Goal: Task Accomplishment & Management: Use online tool/utility

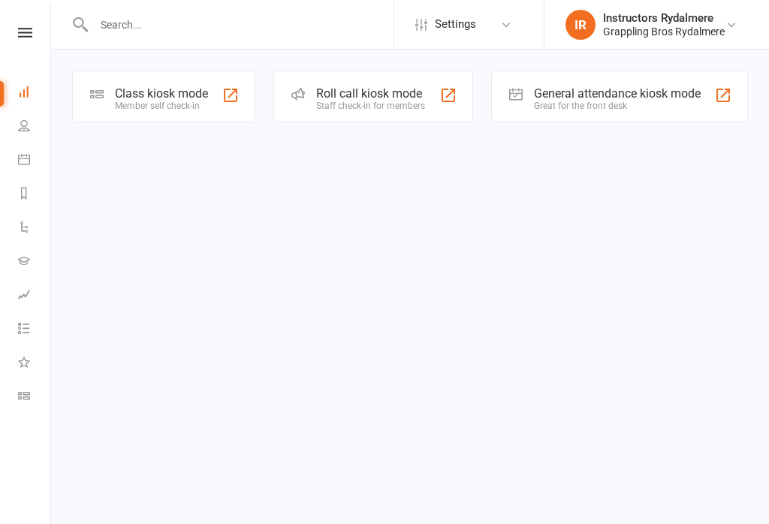
click at [171, 101] on div "Member self check-in" at bounding box center [161, 106] width 93 height 11
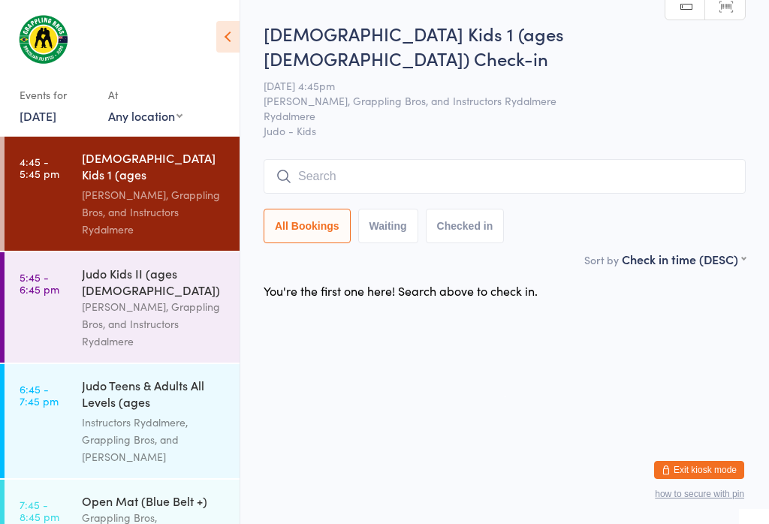
click at [330, 159] on input "search" at bounding box center [505, 176] width 482 height 35
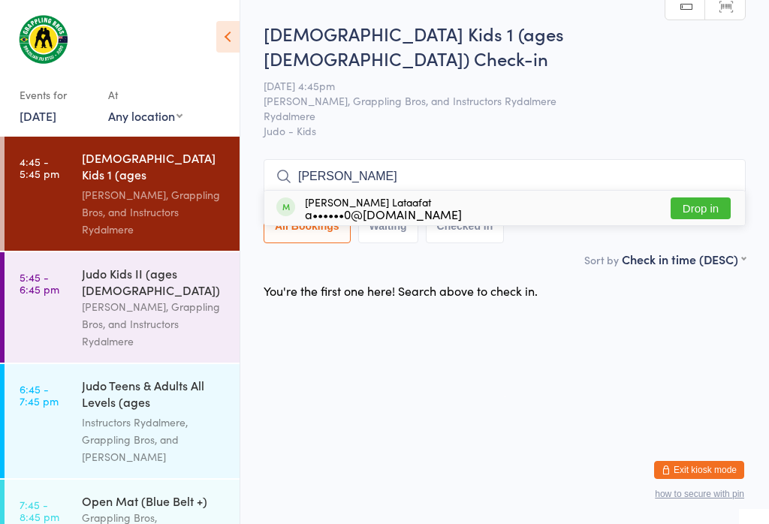
type input "[PERSON_NAME]"
click at [708, 197] on button "Drop in" at bounding box center [700, 208] width 60 height 22
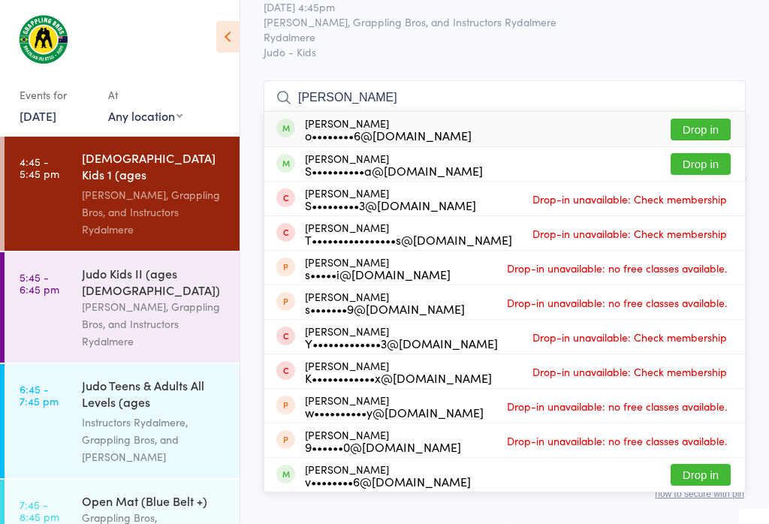
scroll to position [182, 0]
type input "[PERSON_NAME]"
click at [707, 153] on button "Drop in" at bounding box center [700, 164] width 60 height 22
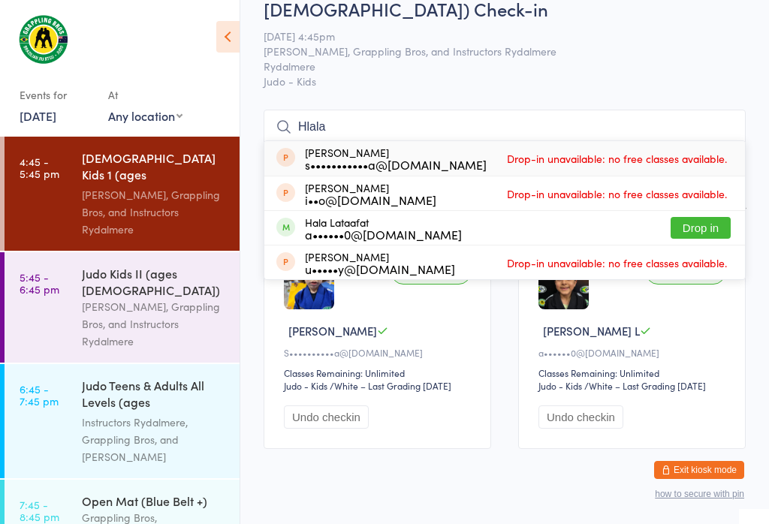
scroll to position [50, 0]
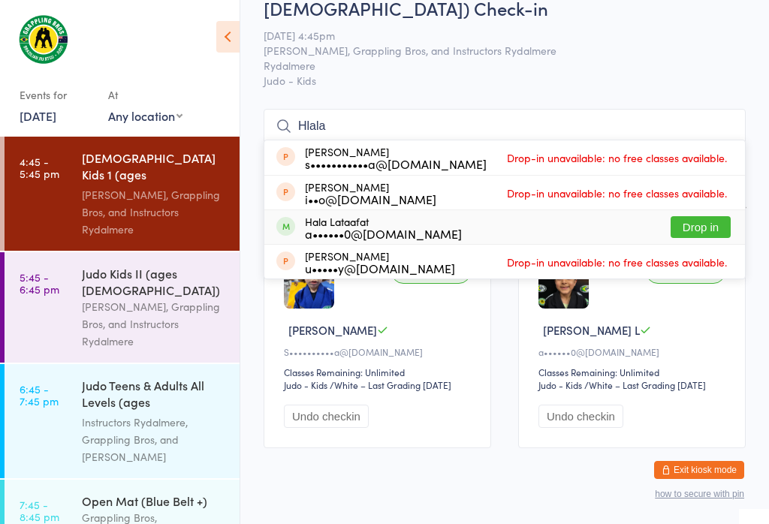
type input "Hlala"
click at [720, 216] on button "Drop in" at bounding box center [700, 227] width 60 height 22
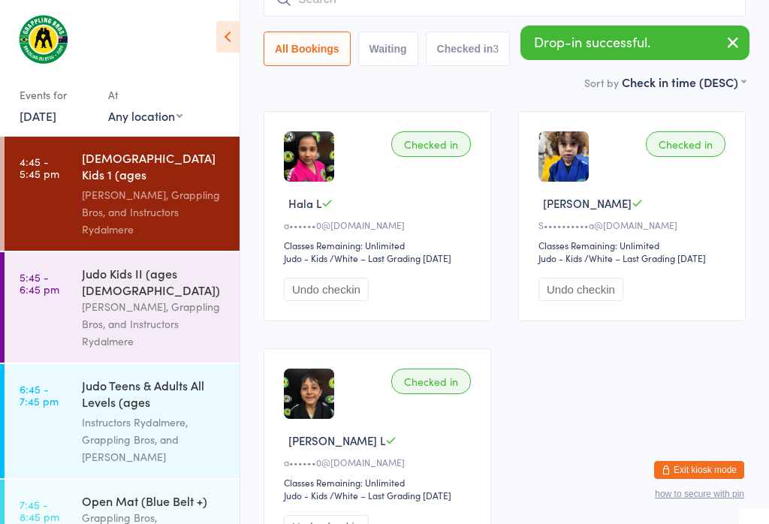
scroll to position [172, 0]
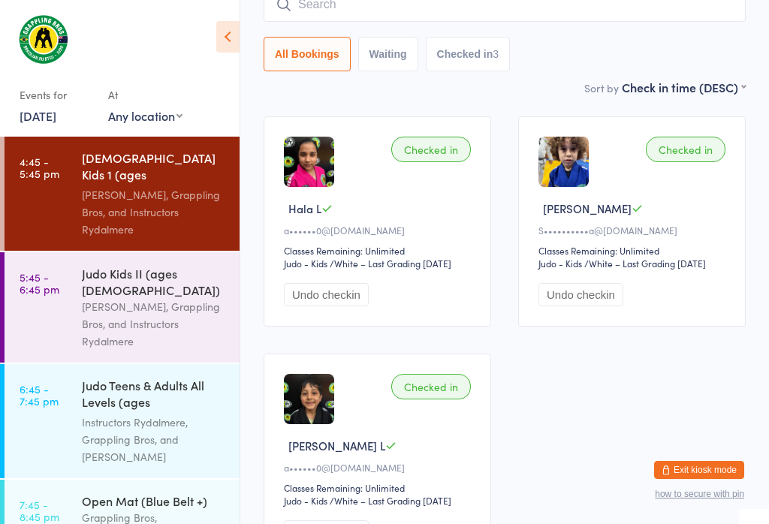
click at [138, 298] on div "[PERSON_NAME], Grappling Bros, and Instructors Rydalmere" at bounding box center [154, 324] width 145 height 52
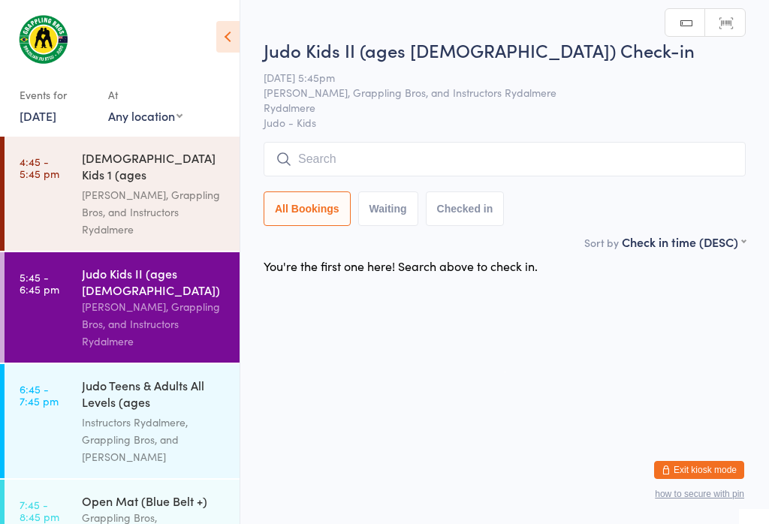
scroll to position [37, 0]
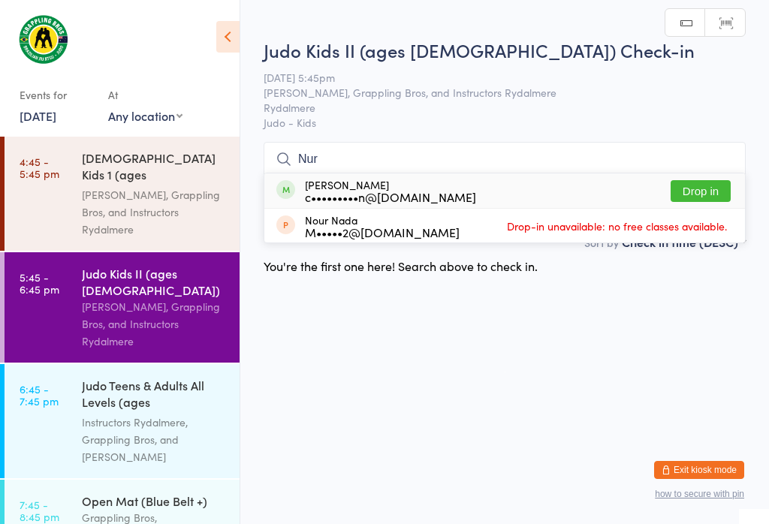
type input "Nur"
click at [704, 180] on button "Drop in" at bounding box center [700, 191] width 60 height 22
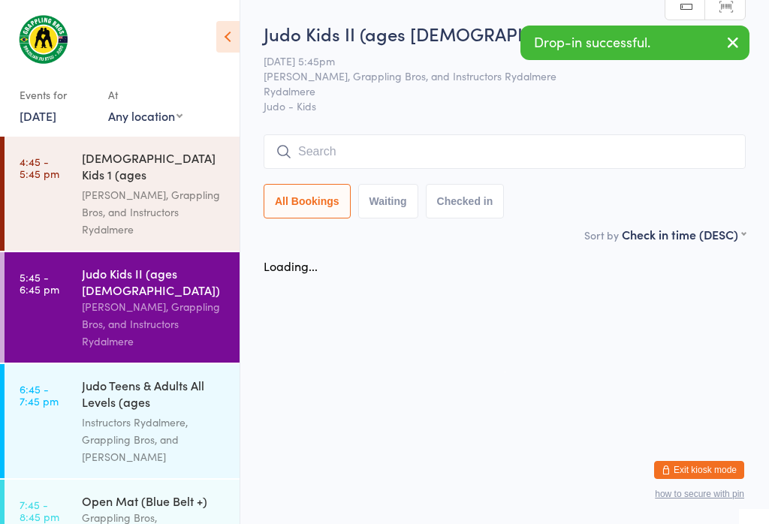
scroll to position [0, 0]
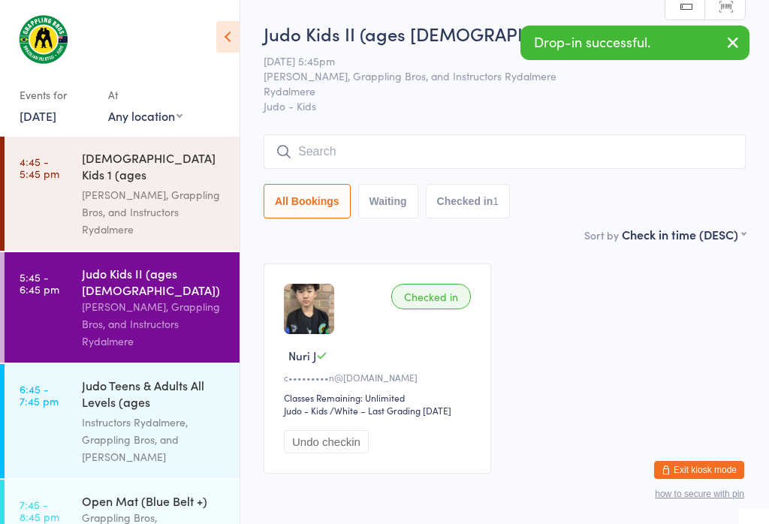
click at [170, 186] on div "[PERSON_NAME], Grappling Bros, and Instructors Rydalmere" at bounding box center [154, 212] width 145 height 52
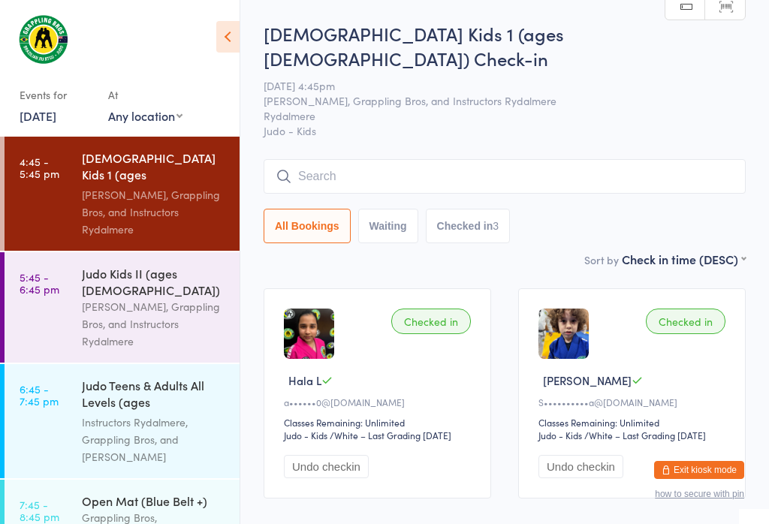
click at [56, 275] on time "5:45 - 6:45 pm" at bounding box center [40, 283] width 40 height 24
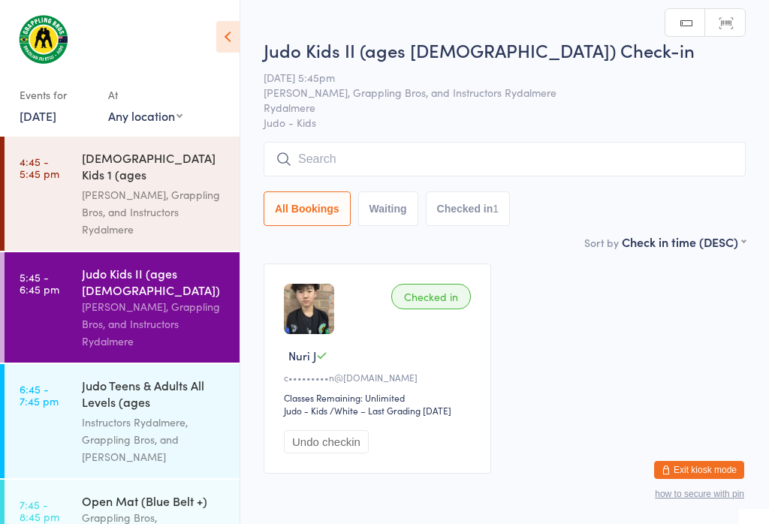
click at [655, 155] on input "search" at bounding box center [505, 159] width 482 height 35
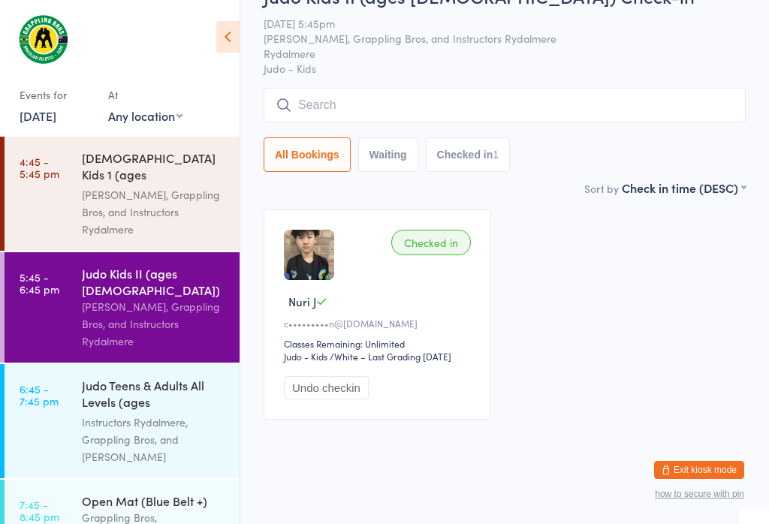
scroll to position [143, 0]
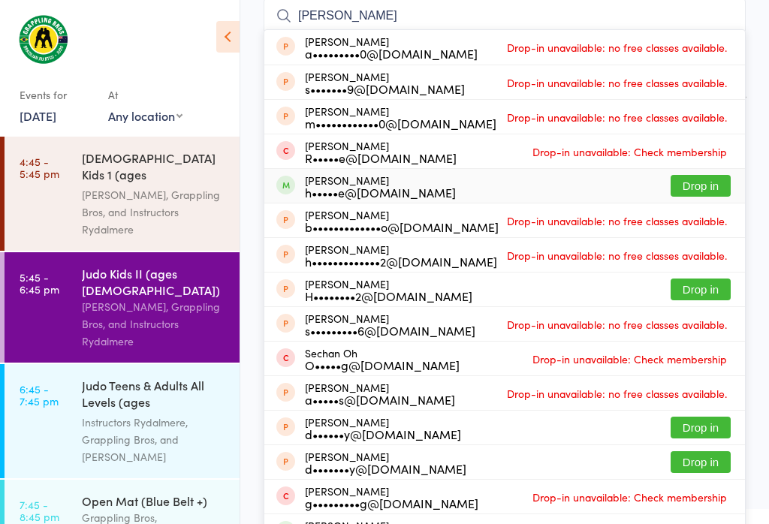
type input "[PERSON_NAME]"
click at [692, 196] on button "Drop in" at bounding box center [700, 186] width 60 height 22
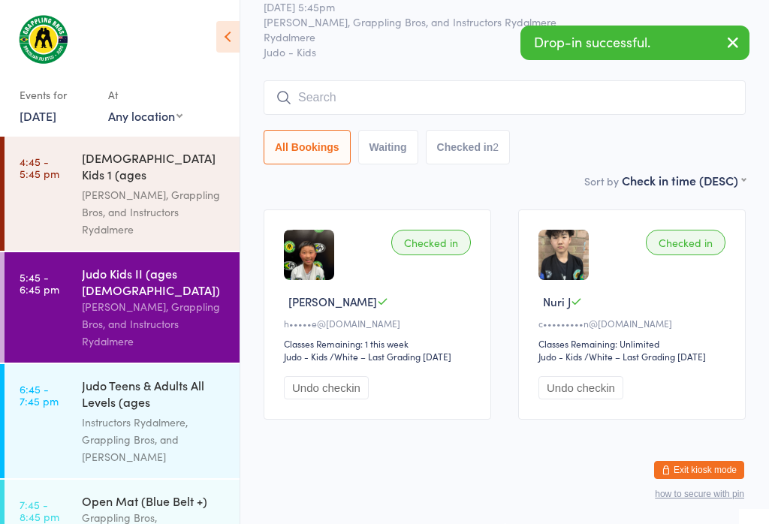
scroll to position [68, 0]
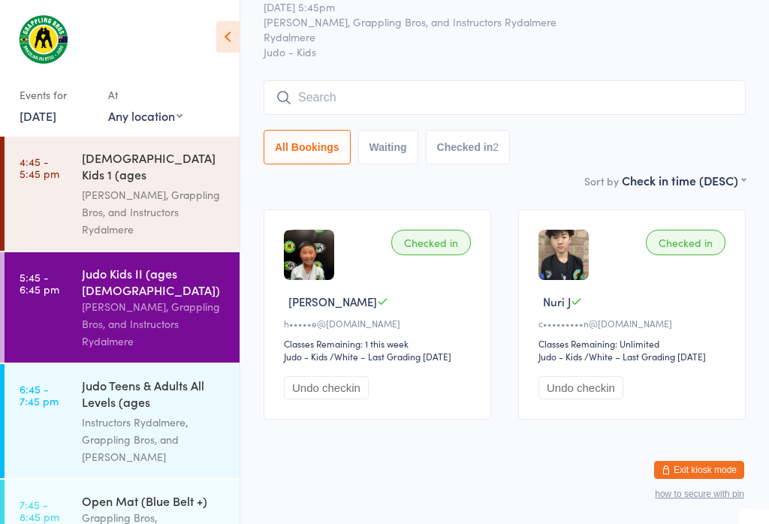
click at [386, 81] on input "search" at bounding box center [505, 97] width 482 height 35
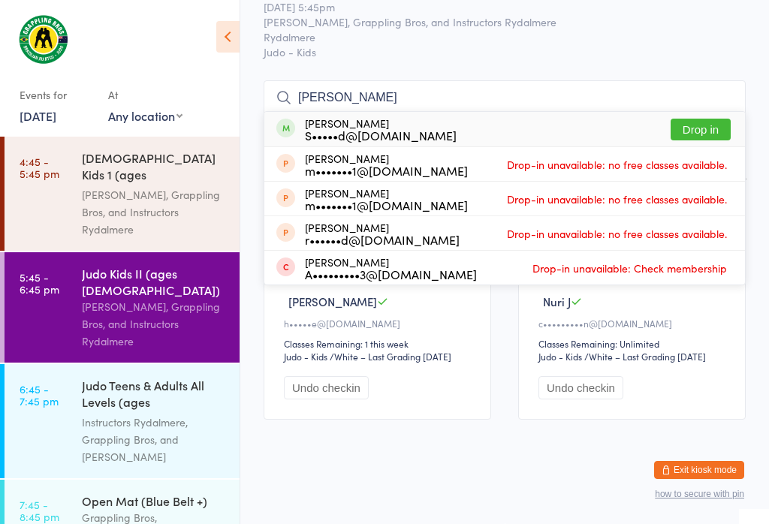
type input "[PERSON_NAME]"
click at [704, 119] on button "Drop in" at bounding box center [700, 130] width 60 height 22
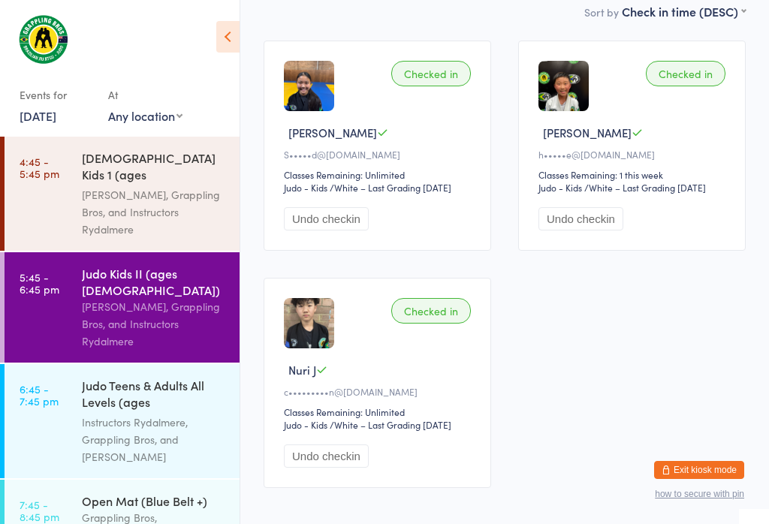
scroll to position [221, 0]
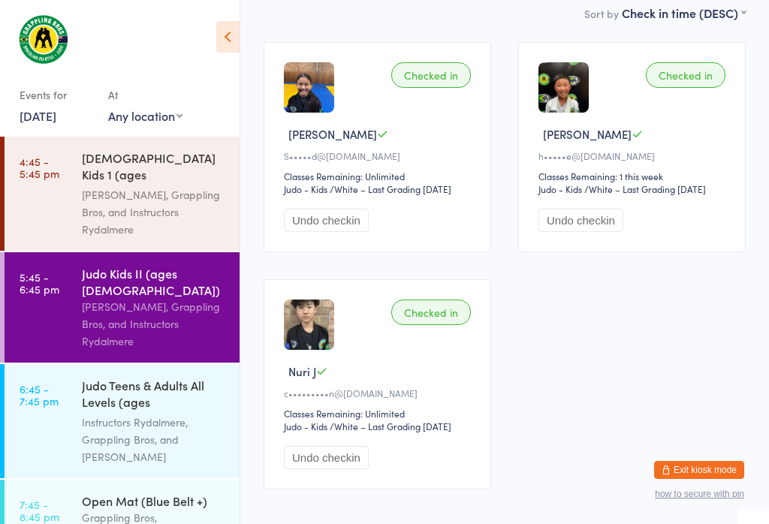
type input "K"
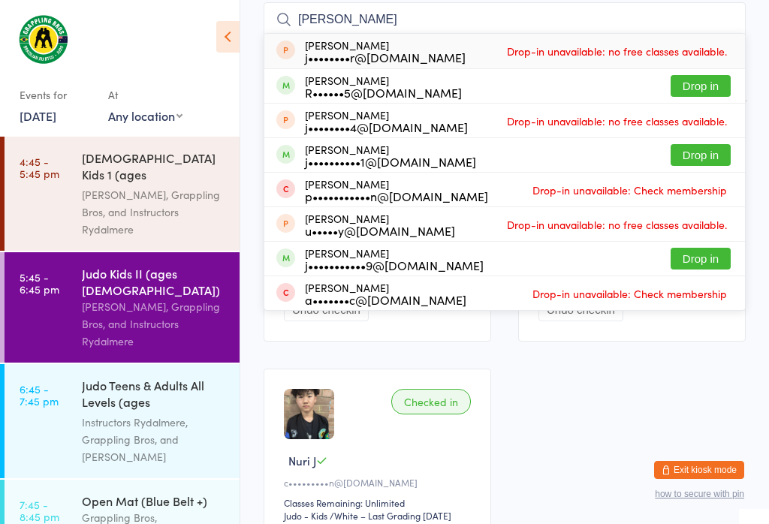
scroll to position [133, 0]
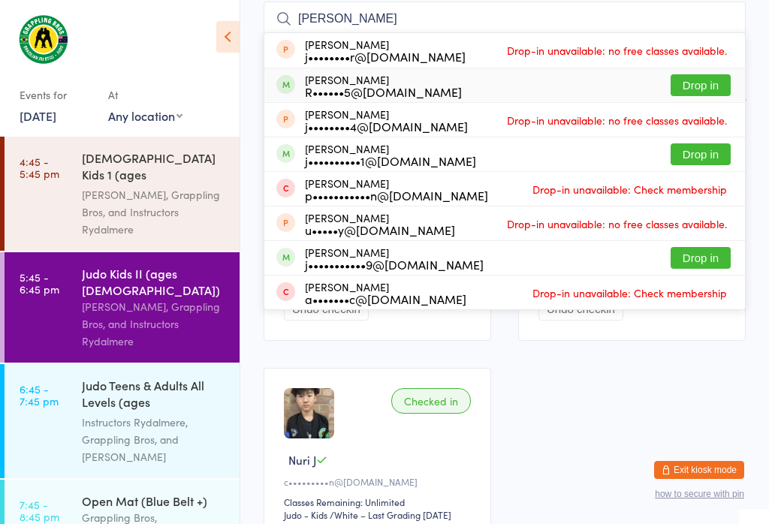
type input "[PERSON_NAME]"
click at [697, 89] on button "Drop in" at bounding box center [700, 85] width 60 height 22
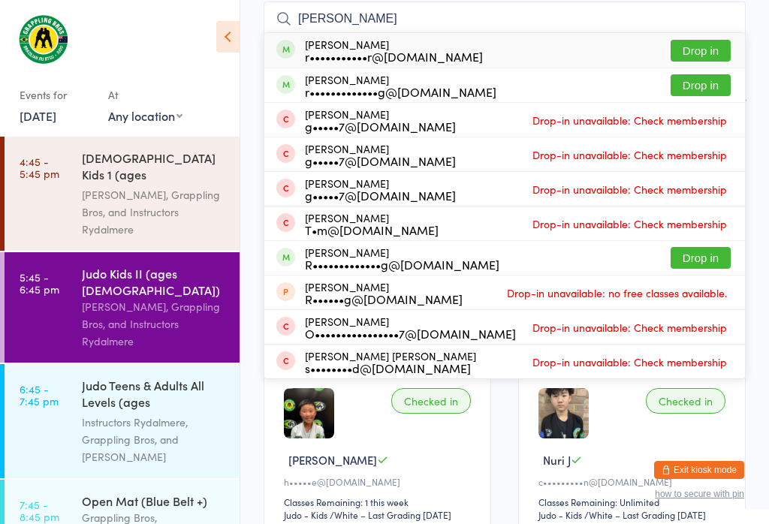
type input "[PERSON_NAME]"
click at [678, 62] on button "Drop in" at bounding box center [700, 51] width 60 height 22
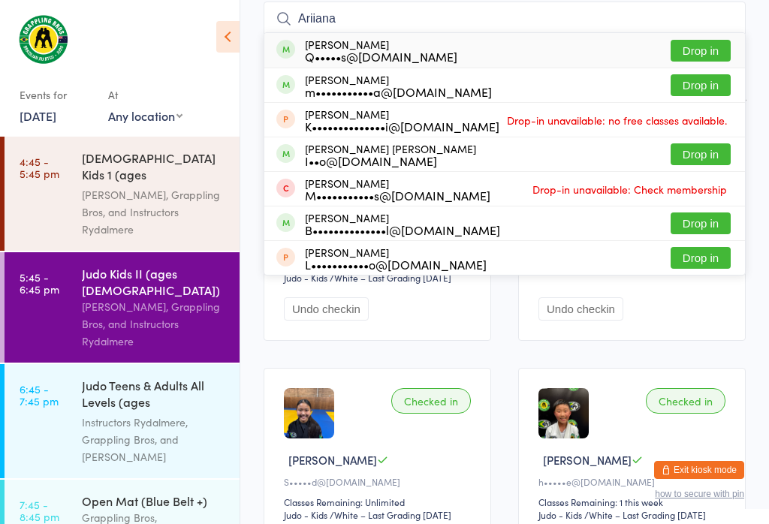
type input "Ariiana"
click at [693, 47] on button "Drop in" at bounding box center [700, 51] width 60 height 22
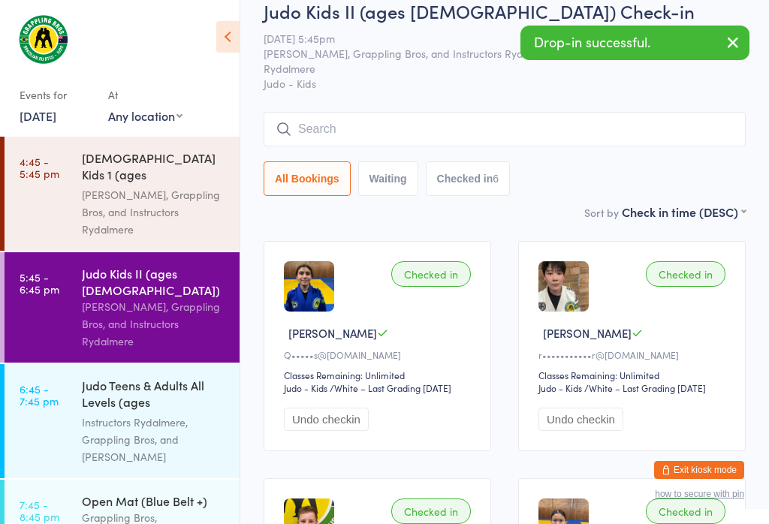
scroll to position [22, 0]
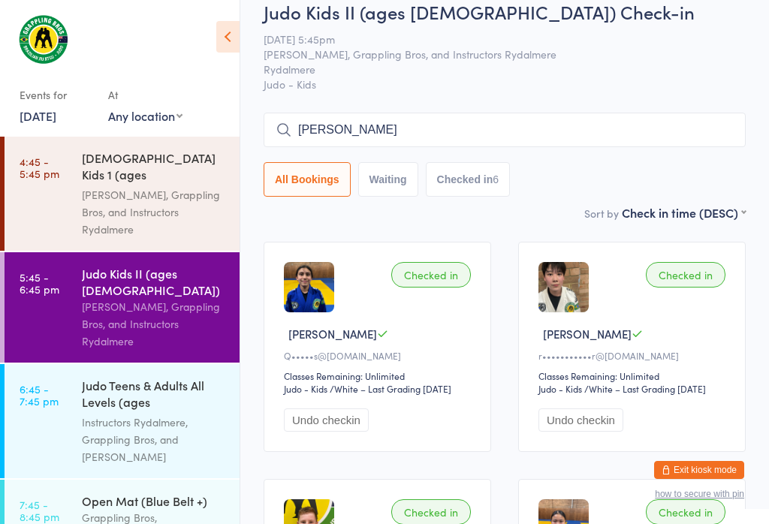
type input "[PERSON_NAME]"
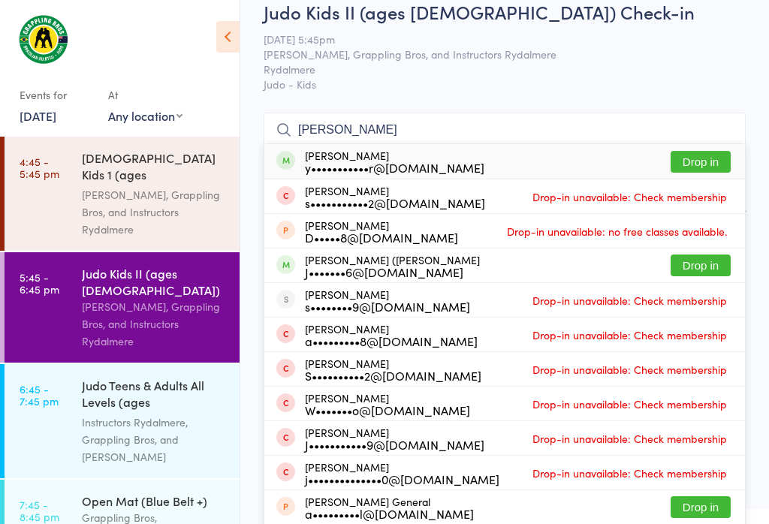
click at [709, 157] on button "Drop in" at bounding box center [700, 162] width 60 height 22
